Goal: Find specific page/section: Find specific page/section

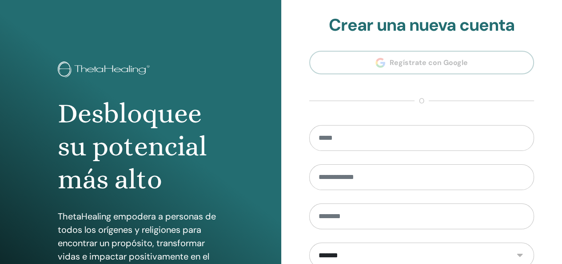
scroll to position [163, 0]
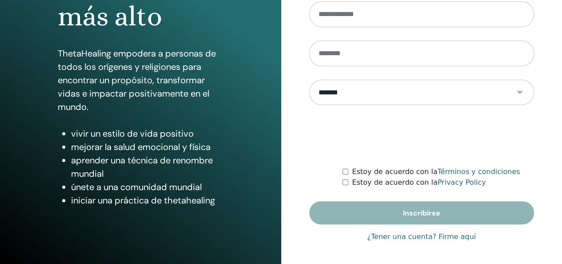
click at [413, 233] on link "¿Tener una cuenta? Firme aquí" at bounding box center [421, 236] width 109 height 11
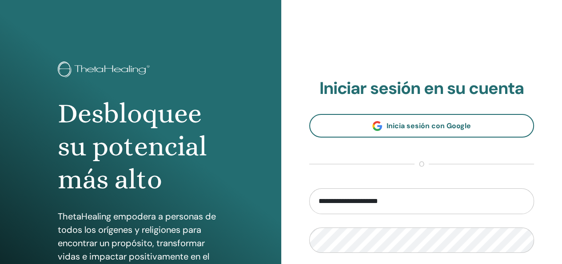
scroll to position [163, 0]
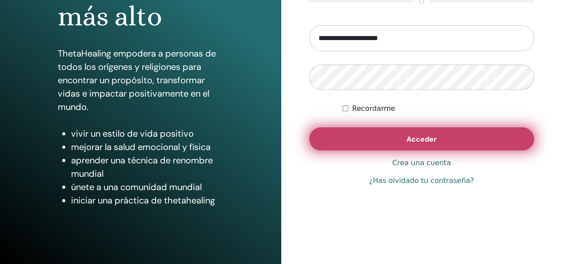
click at [451, 135] on button "Acceder" at bounding box center [421, 138] width 225 height 23
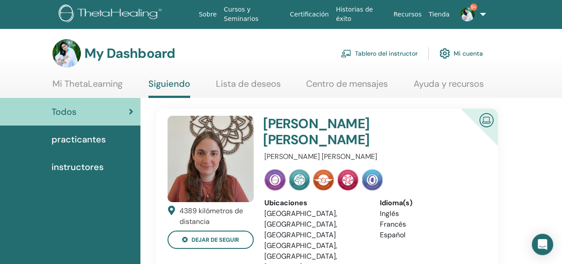
click at [386, 51] on link "Tablero del instructor" at bounding box center [379, 54] width 77 height 20
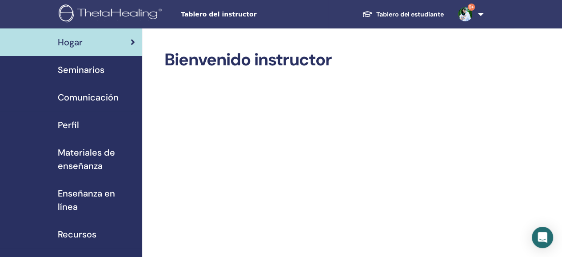
click at [80, 68] on span "Seminarios" at bounding box center [81, 69] width 47 height 13
